Goal: Task Accomplishment & Management: Complete application form

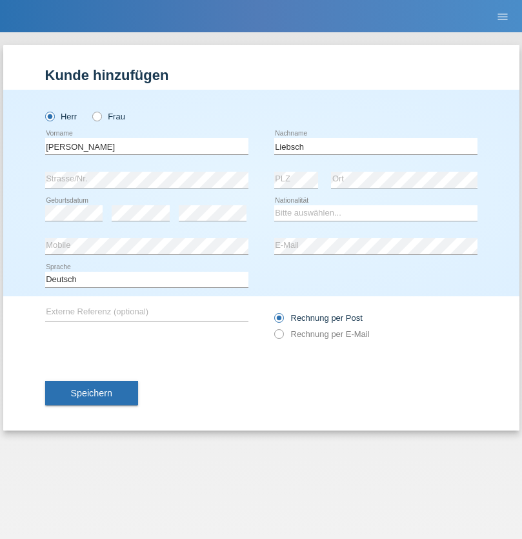
type input "Liebsch"
select select "DE"
select select "C"
select select "05"
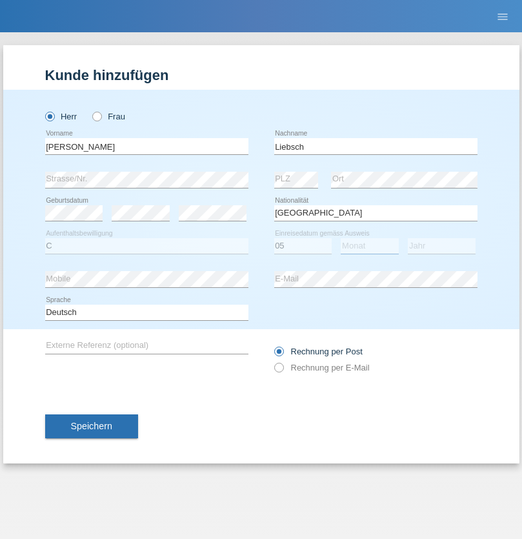
select select "06"
select select "2006"
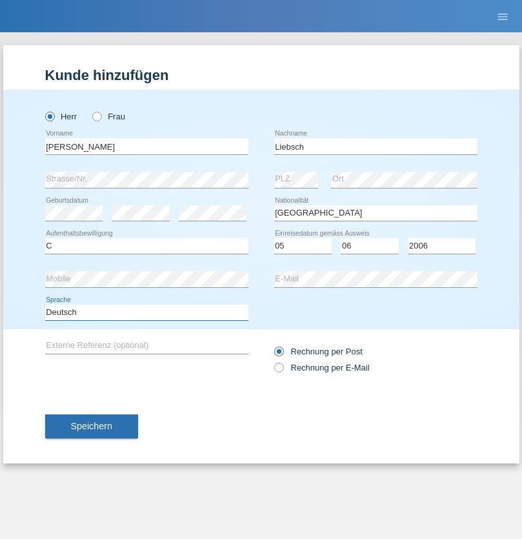
select select "en"
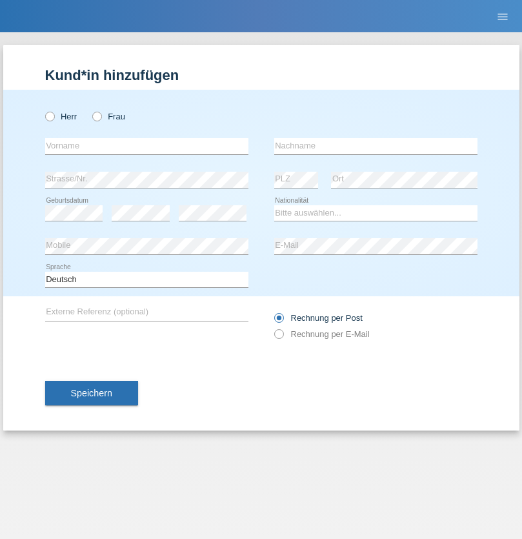
radio input "true"
click at [147, 146] on input "text" at bounding box center [146, 146] width 203 height 16
type input "Shanas"
click at [376, 146] on input "text" at bounding box center [375, 146] width 203 height 16
type input "Baranati"
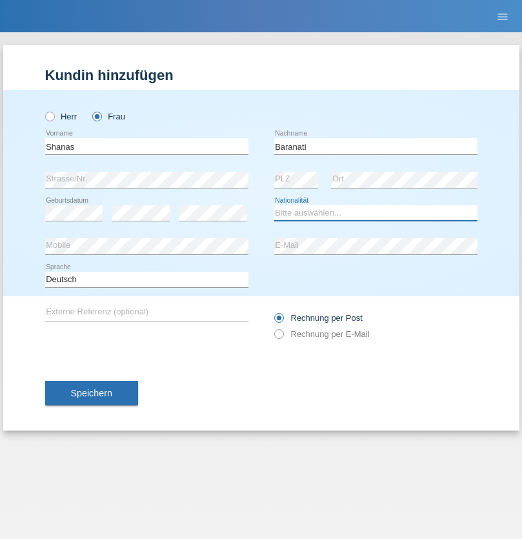
select select "CH"
